Goal: Task Accomplishment & Management: Complete application form

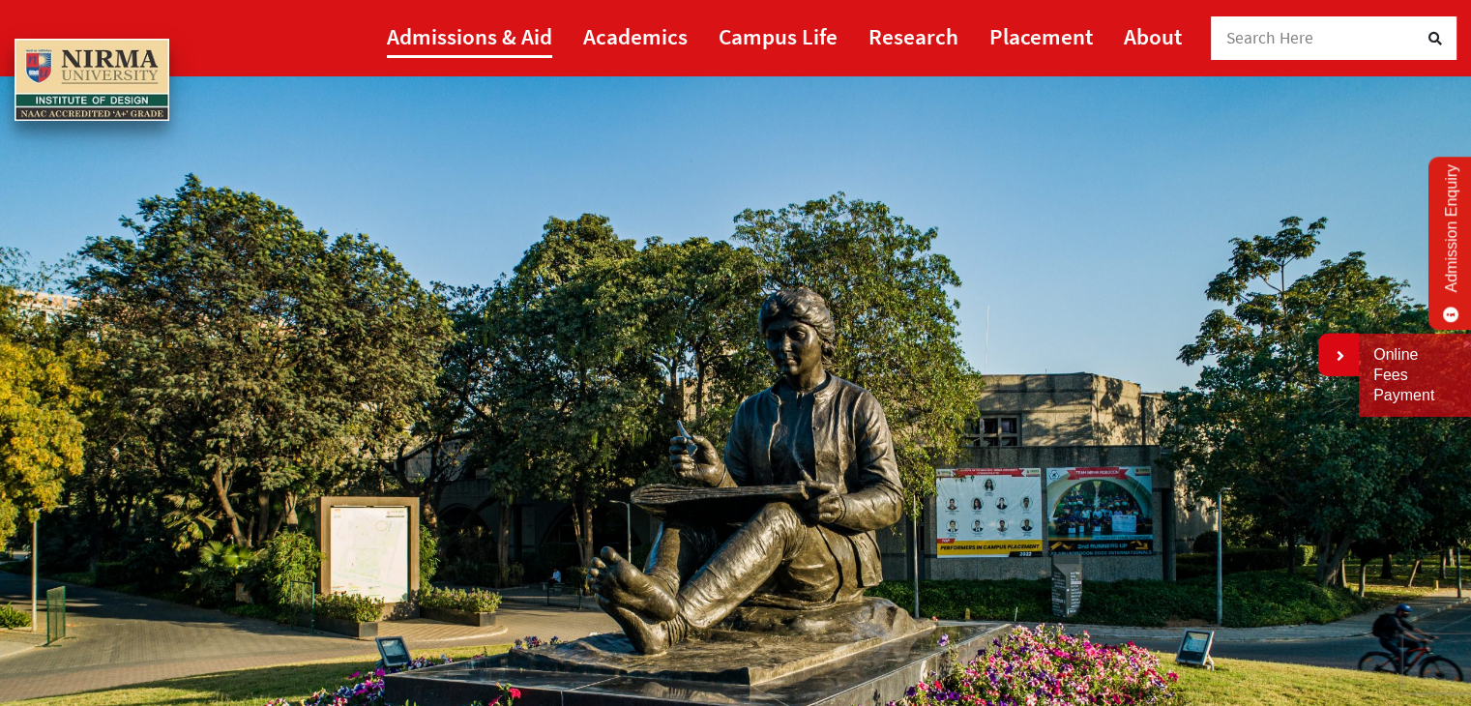
click at [480, 39] on link "Admissions & Aid" at bounding box center [469, 37] width 165 height 44
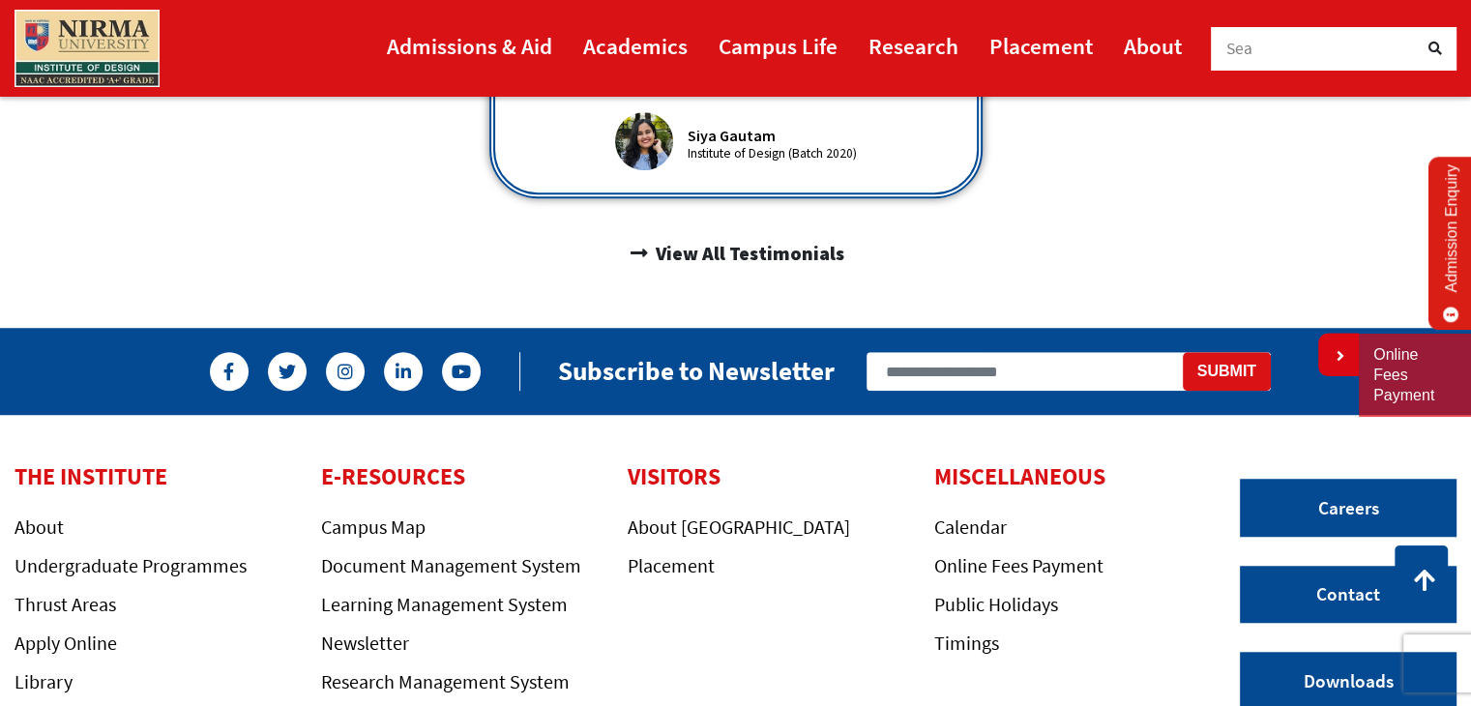
scroll to position [1451, 0]
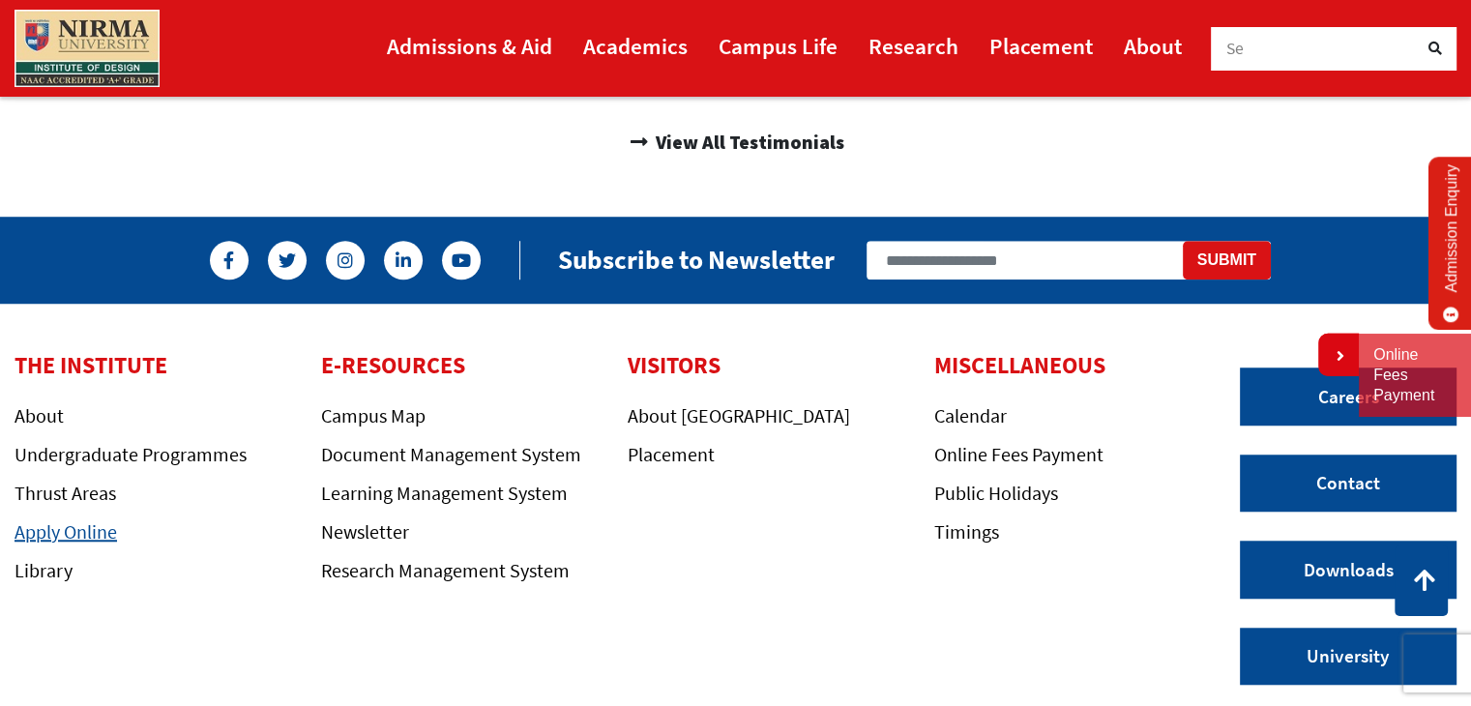
click at [101, 519] on link "Apply Online" at bounding box center [66, 531] width 103 height 24
